Goal: Information Seeking & Learning: Learn about a topic

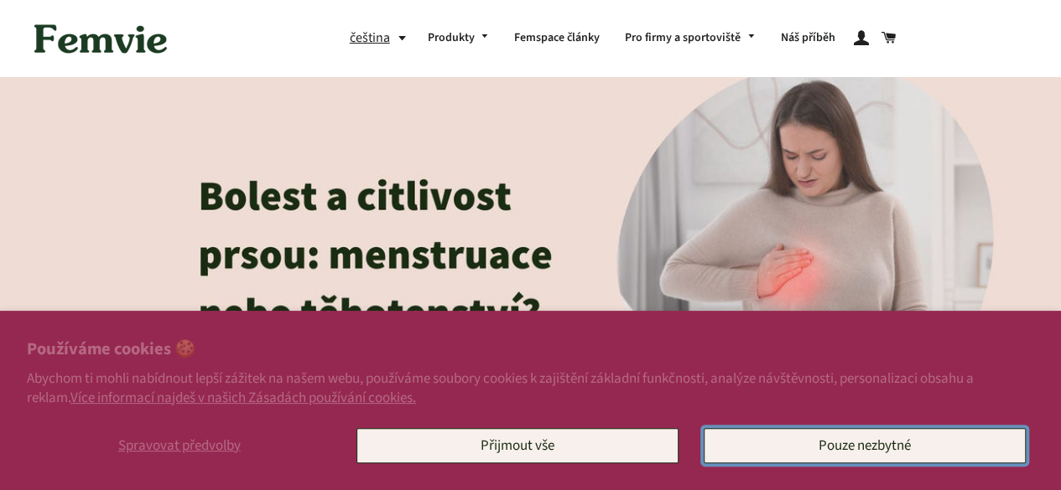
click at [808, 458] on button "Pouze nezbytné" at bounding box center [864, 445] width 322 height 35
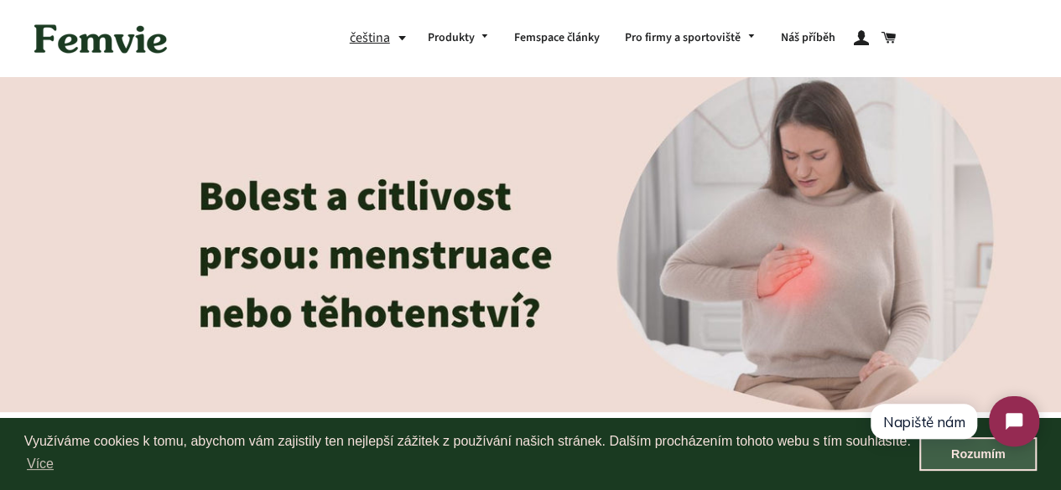
click at [977, 462] on link "Rozumím" at bounding box center [977, 455] width 117 height 34
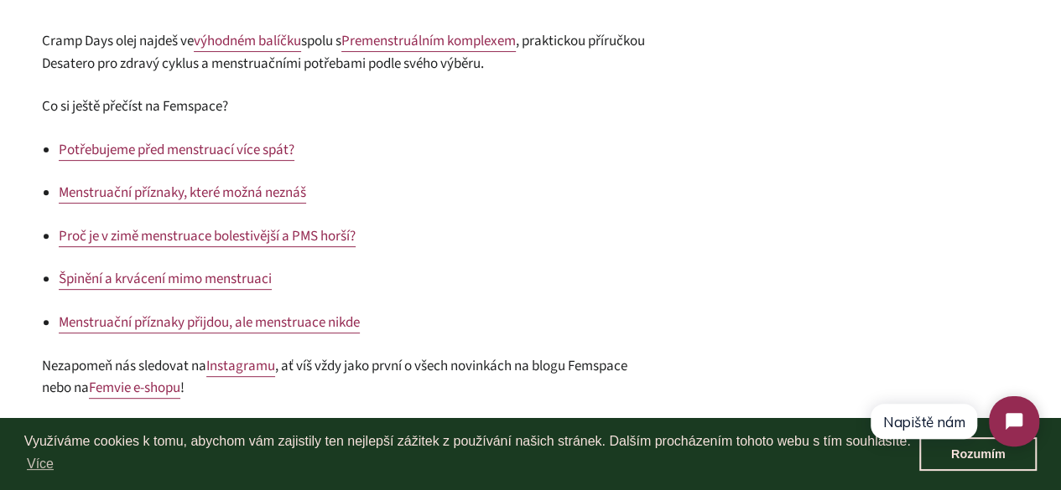
scroll to position [3475, 0]
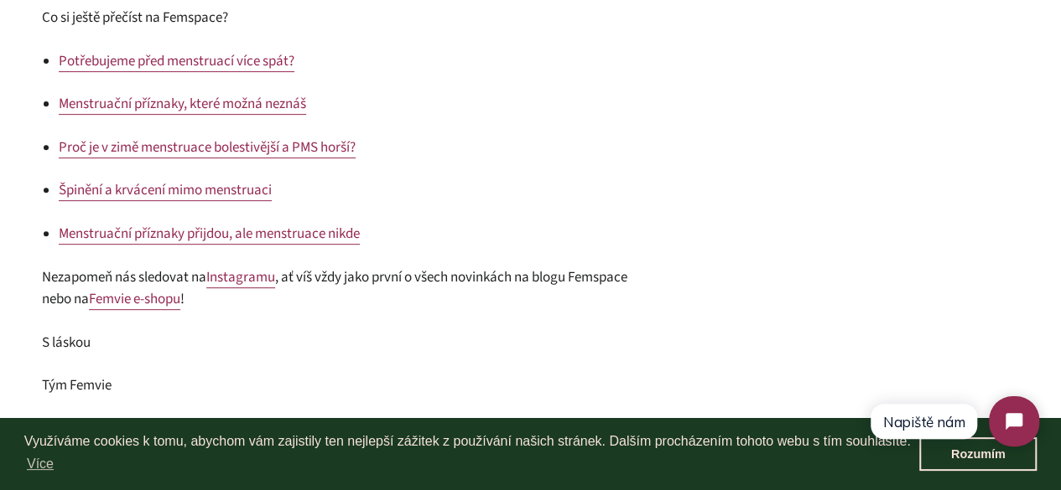
click at [170, 104] on span "Menstruační příznaky, které možná neznáš" at bounding box center [182, 104] width 247 height 20
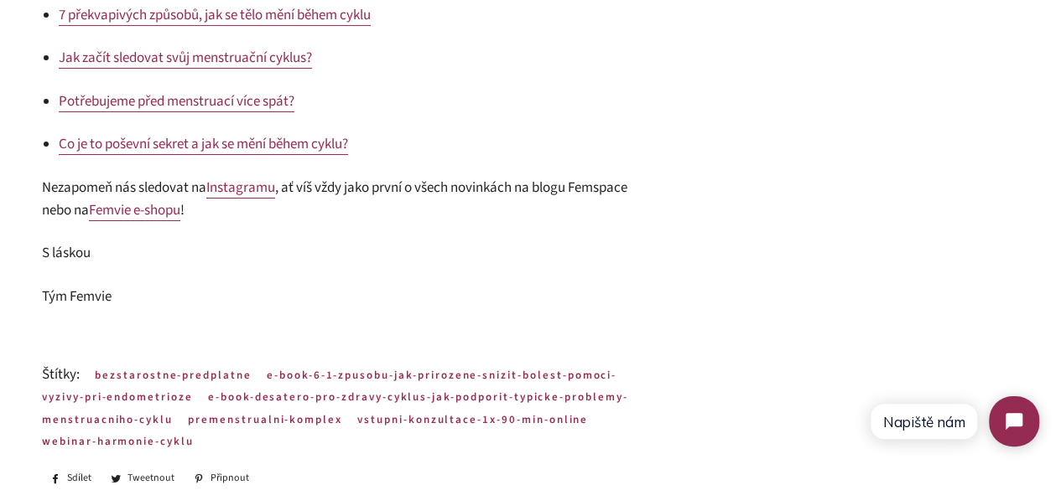
scroll to position [3278, 0]
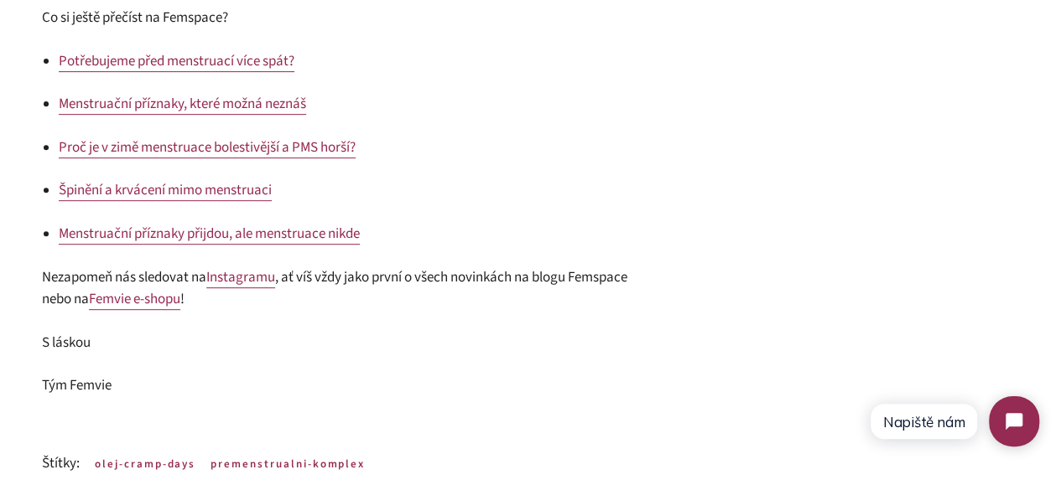
click at [246, 152] on span "Proč je v zimě menstruace bolestivější a PMS horší?" at bounding box center [207, 148] width 297 height 20
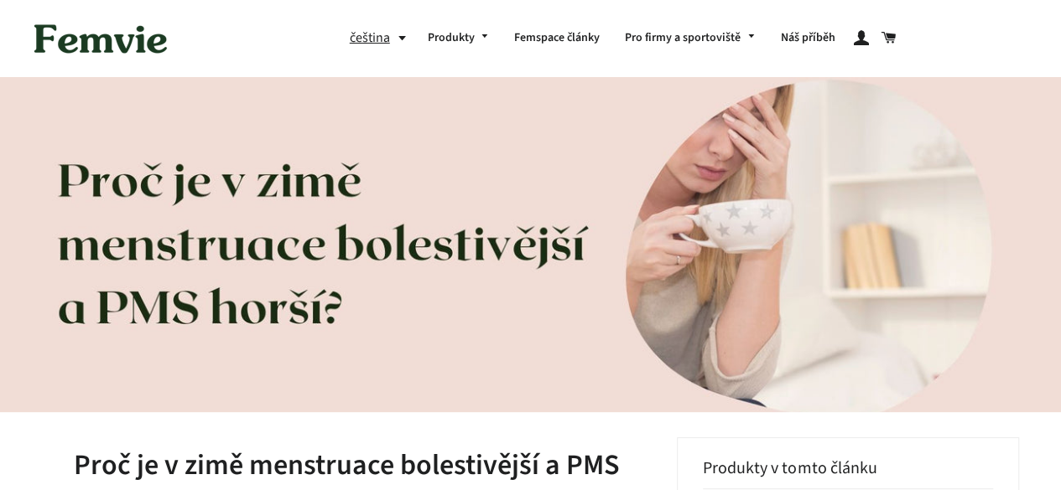
scroll to position [94, 0]
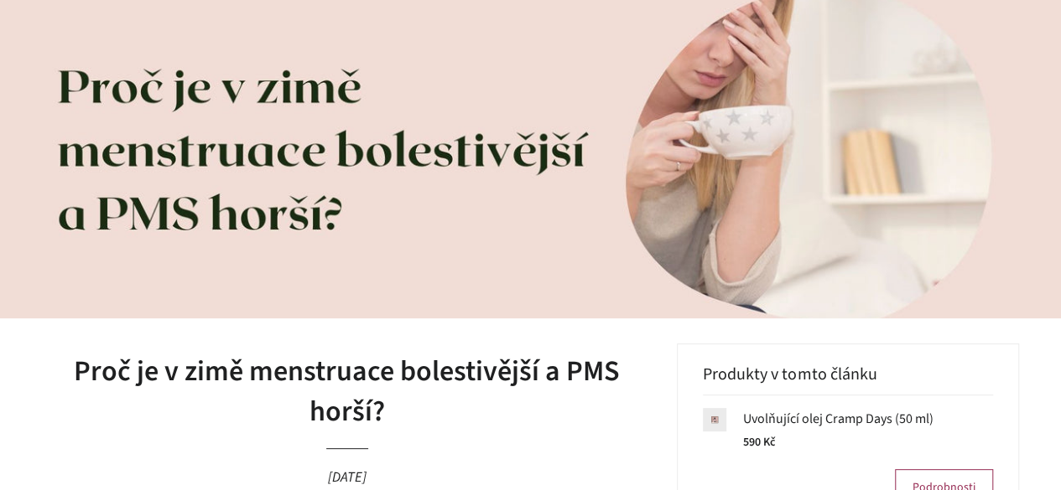
drag, startPoint x: 1072, startPoint y: 65, endPoint x: 1072, endPoint y: 86, distance: 21.8
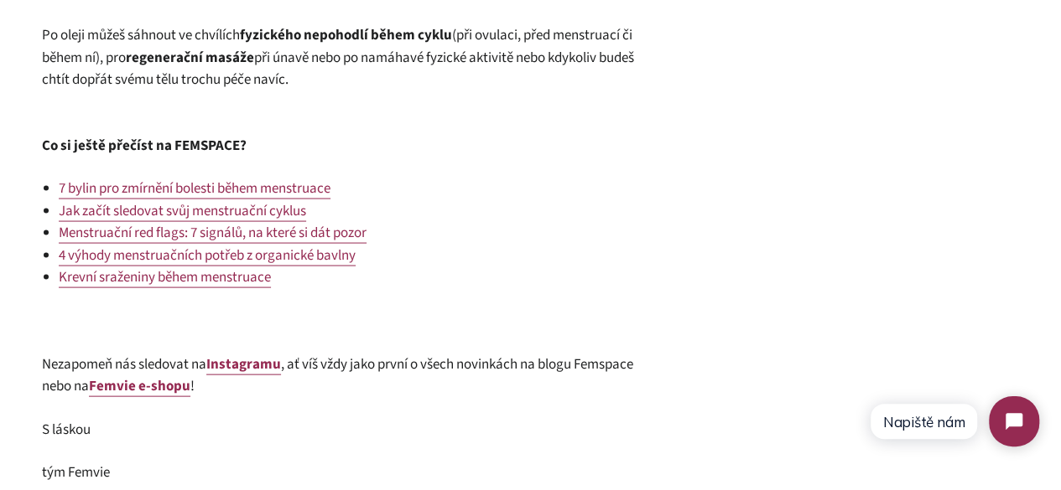
scroll to position [1593, 0]
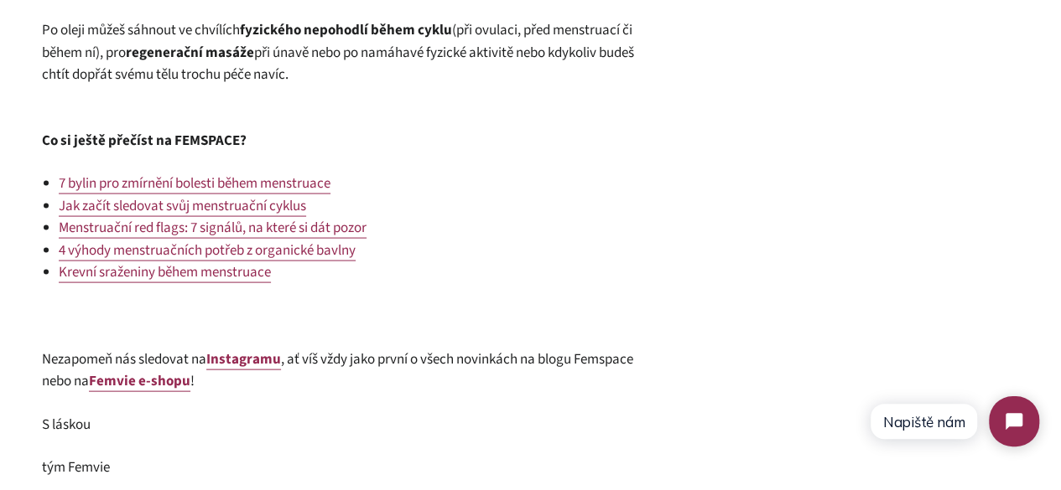
click at [348, 238] on span "Menstruační red flags: 7 signálů, na které si dát pozor" at bounding box center [213, 228] width 308 height 20
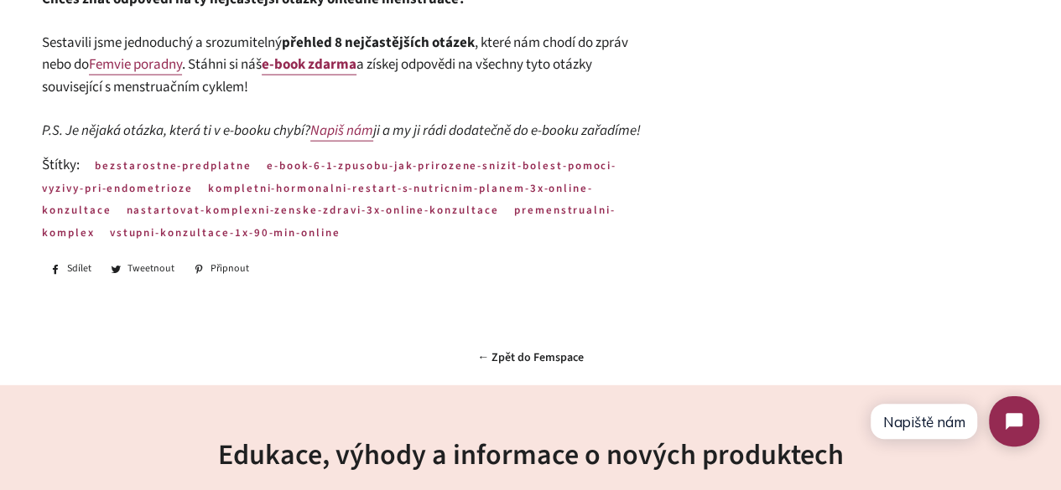
scroll to position [2120, 0]
